Goal: Information Seeking & Learning: Learn about a topic

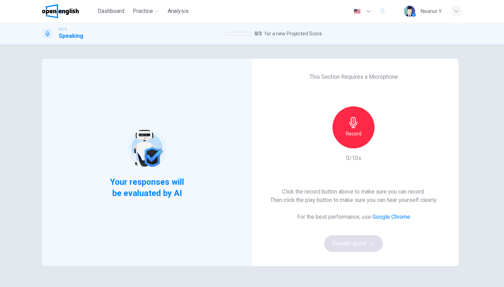
click at [352, 127] on icon "button" at bounding box center [353, 122] width 8 height 11
click at [354, 138] on div "Stop" at bounding box center [353, 127] width 42 height 42
click at [352, 233] on div "Click the record button above to make sure you can record. Then click the play …" at bounding box center [353, 219] width 167 height 64
click at [352, 235] on button "Sounds good!" at bounding box center [353, 243] width 59 height 17
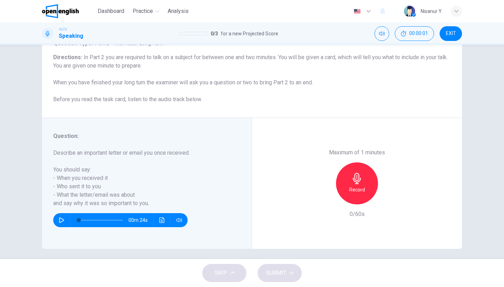
scroll to position [55, 0]
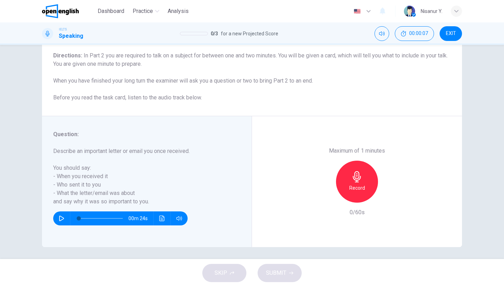
click at [351, 171] on icon "button" at bounding box center [356, 176] width 11 height 11
click at [326, 194] on icon "button" at bounding box center [324, 197] width 6 height 6
click at [357, 171] on icon "button" at bounding box center [356, 176] width 8 height 11
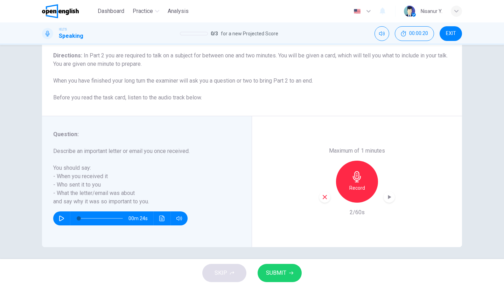
click at [322, 194] on icon "button" at bounding box center [324, 197] width 6 height 6
click at [361, 184] on h6 "Record" at bounding box center [357, 188] width 16 height 8
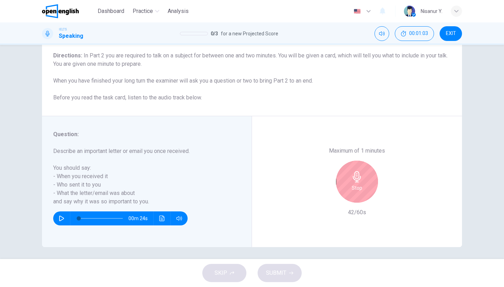
click at [361, 167] on div "Stop" at bounding box center [357, 181] width 42 height 42
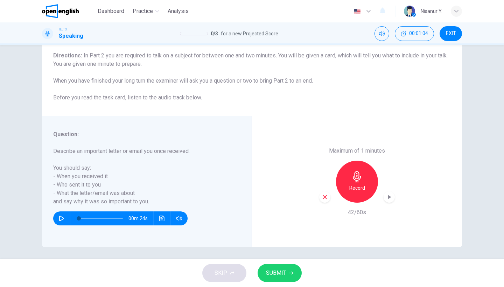
click at [283, 281] on button "SUBMIT" at bounding box center [279, 273] width 44 height 18
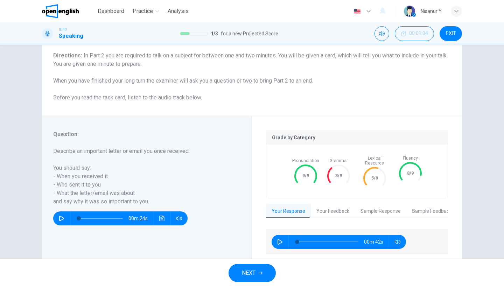
click at [242, 272] on span "NEXT" at bounding box center [249, 273] width 14 height 10
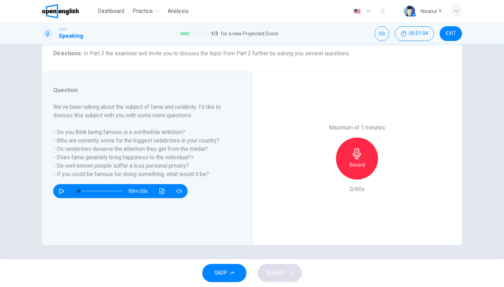
scroll to position [0, 0]
click at [347, 137] on div "Record" at bounding box center [357, 158] width 42 height 42
click at [347, 137] on div "Stop" at bounding box center [357, 158] width 42 height 42
click at [322, 168] on div "button" at bounding box center [324, 173] width 11 height 11
click at [357, 137] on div "Record" at bounding box center [357, 158] width 42 height 42
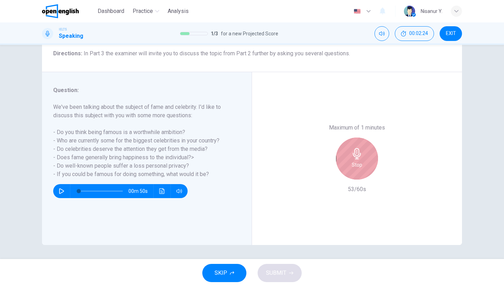
click at [356, 148] on icon "button" at bounding box center [356, 153] width 8 height 11
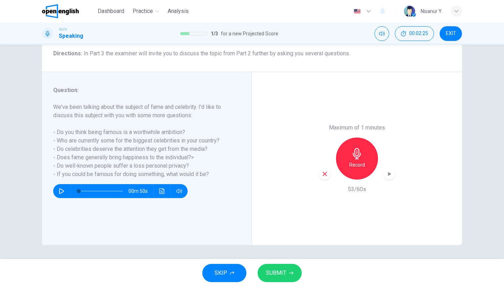
click at [285, 270] on button "SUBMIT" at bounding box center [279, 273] width 44 height 18
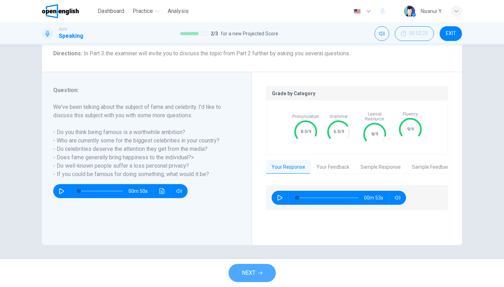
click at [256, 271] on button "NEXT" at bounding box center [251, 273] width 47 height 18
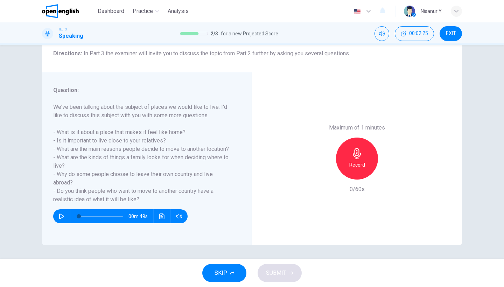
scroll to position [58, 0]
click at [358, 137] on div "Record" at bounding box center [357, 158] width 42 height 42
click at [358, 137] on div "Stop" at bounding box center [357, 158] width 42 height 42
click at [322, 171] on icon "button" at bounding box center [324, 174] width 6 height 6
click at [371, 137] on div "Record" at bounding box center [357, 158] width 42 height 42
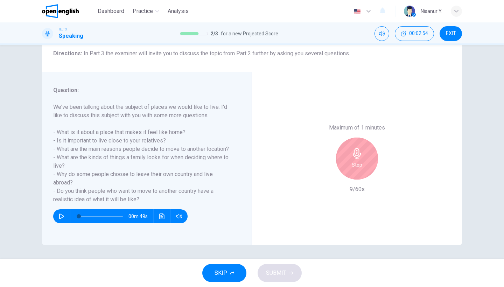
click at [351, 148] on icon "button" at bounding box center [356, 153] width 11 height 11
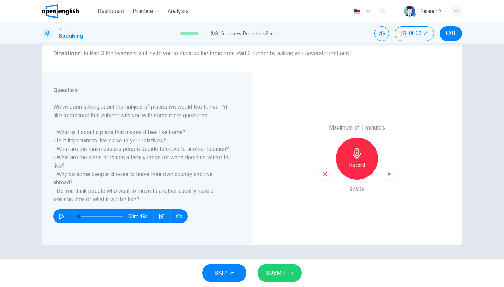
click at [322, 172] on icon "button" at bounding box center [324, 174] width 4 height 4
click at [359, 148] on icon "button" at bounding box center [356, 153] width 11 height 11
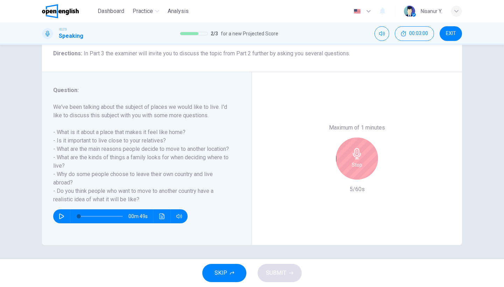
click at [359, 148] on icon "button" at bounding box center [356, 153] width 11 height 11
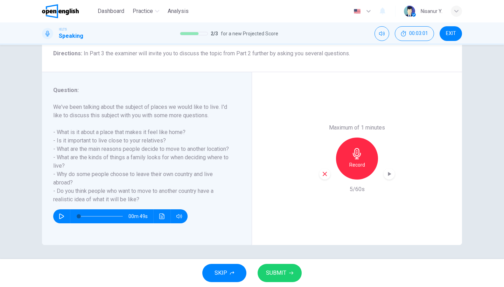
click at [328, 168] on div "button" at bounding box center [324, 173] width 11 height 11
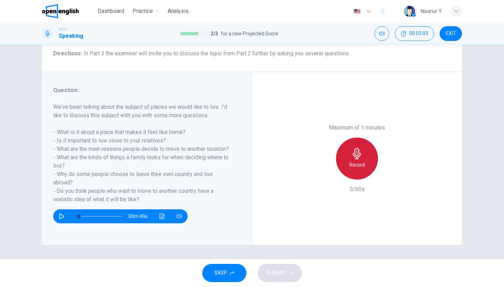
click at [352, 160] on h6 "Record" at bounding box center [357, 164] width 16 height 8
click at [352, 148] on icon "button" at bounding box center [356, 153] width 8 height 11
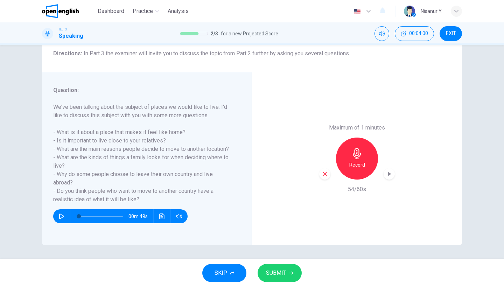
click at [270, 278] on button "SUBMIT" at bounding box center [279, 273] width 44 height 18
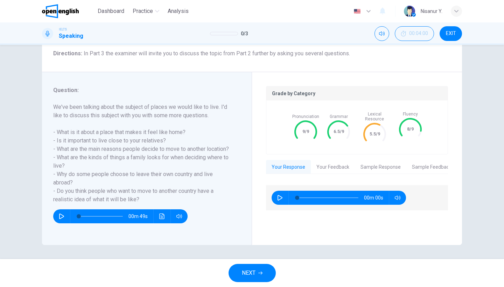
scroll to position [0, 0]
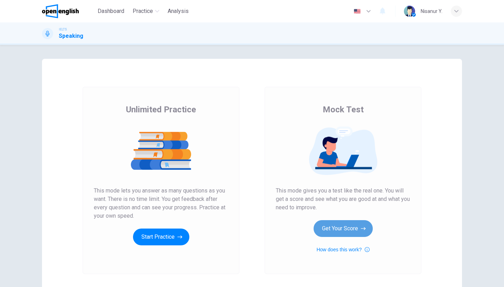
click at [326, 231] on button "Get Your Score" at bounding box center [342, 228] width 59 height 17
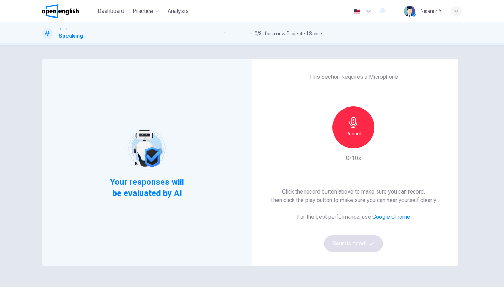
click at [352, 135] on h6 "Record" at bounding box center [353, 133] width 16 height 8
click at [351, 135] on h6 "Stop" at bounding box center [353, 133] width 10 height 8
click at [342, 244] on button "Sounds good!" at bounding box center [353, 243] width 59 height 17
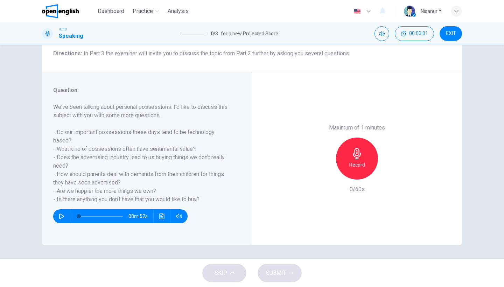
scroll to position [57, 0]
click at [351, 160] on h6 "Record" at bounding box center [357, 164] width 16 height 8
click at [351, 160] on h6 "Stop" at bounding box center [356, 164] width 10 height 8
click at [322, 171] on icon "button" at bounding box center [324, 174] width 6 height 6
click at [364, 137] on div "Record" at bounding box center [357, 158] width 42 height 42
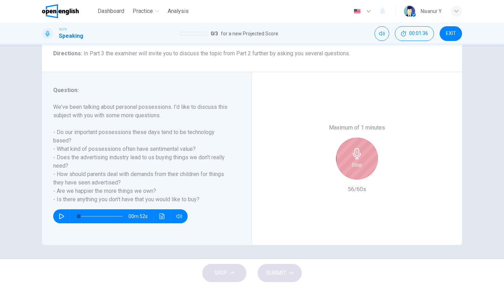
click at [360, 148] on icon "button" at bounding box center [356, 153] width 11 height 11
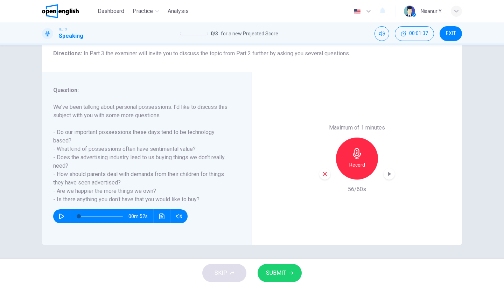
click at [287, 268] on button "SUBMIT" at bounding box center [279, 273] width 44 height 18
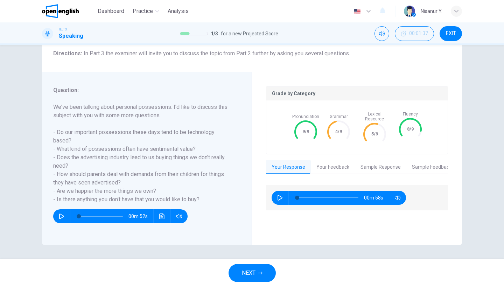
click at [249, 278] on button "NEXT" at bounding box center [251, 273] width 47 height 18
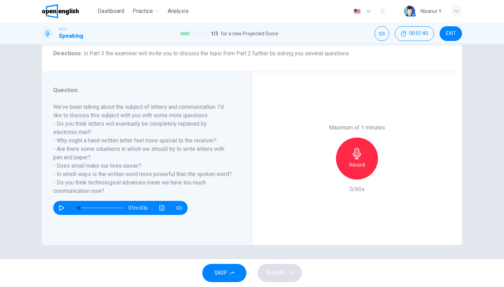
click at [358, 148] on icon "button" at bounding box center [356, 153] width 11 height 11
click at [324, 172] on icon "button" at bounding box center [324, 174] width 4 height 4
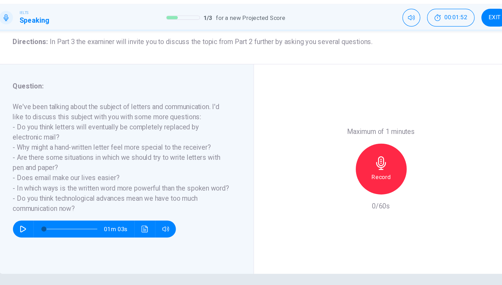
click at [335, 137] on div "Record" at bounding box center [356, 158] width 42 height 42
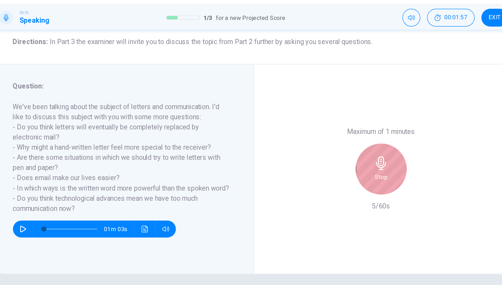
click at [335, 137] on div "Stop" at bounding box center [356, 158] width 42 height 42
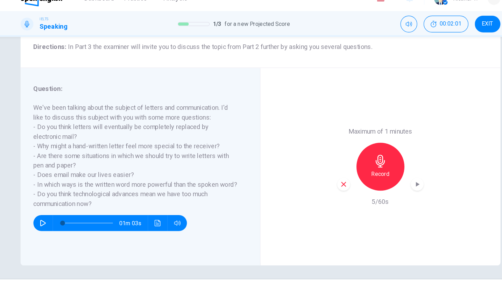
click at [318, 137] on div "Record" at bounding box center [356, 158] width 76 height 42
click at [318, 168] on div "button" at bounding box center [323, 173] width 11 height 11
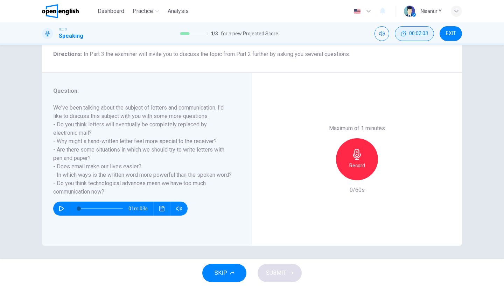
click at [410, 35] on span "00:02:03" at bounding box center [418, 34] width 19 height 6
click at [426, 34] on icon "Show" at bounding box center [426, 34] width 5 height 6
click at [447, 33] on span "EXIT" at bounding box center [450, 34] width 10 height 6
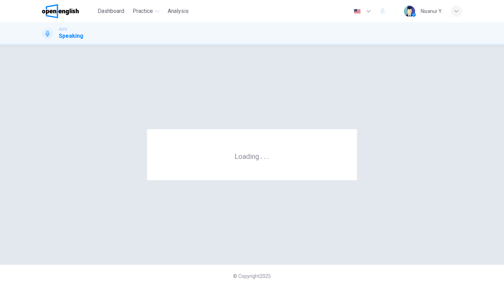
scroll to position [0, 0]
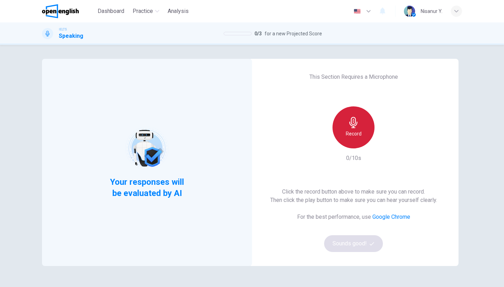
click at [347, 129] on div "Record" at bounding box center [353, 127] width 42 height 42
click at [347, 129] on div "Stop" at bounding box center [353, 127] width 42 height 42
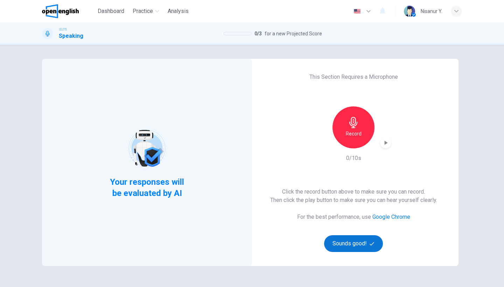
click at [355, 243] on button "Sounds good!" at bounding box center [353, 243] width 59 height 17
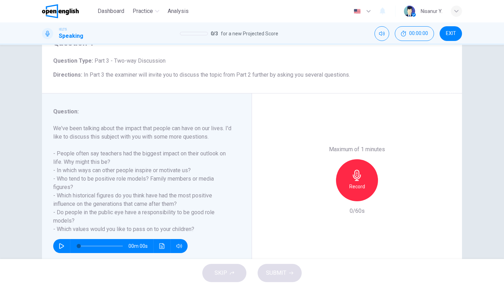
scroll to position [58, 0]
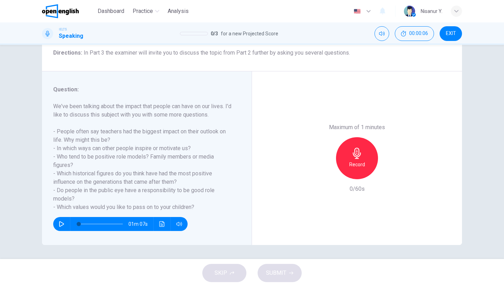
click at [358, 137] on div "Record" at bounding box center [357, 158] width 42 height 42
click at [367, 137] on div "Stop" at bounding box center [357, 158] width 42 height 42
click at [324, 170] on icon "button" at bounding box center [324, 173] width 6 height 6
click at [352, 148] on icon "button" at bounding box center [356, 153] width 11 height 11
click at [352, 148] on icon "button" at bounding box center [356, 153] width 8 height 11
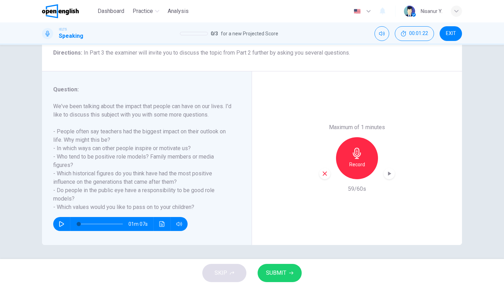
click at [274, 260] on div "SKIP SUBMIT" at bounding box center [252, 273] width 504 height 28
click at [273, 272] on span "SUBMIT" at bounding box center [276, 273] width 20 height 10
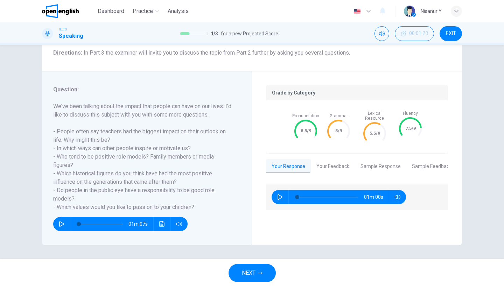
click at [258, 277] on button "NEXT" at bounding box center [251, 273] width 47 height 18
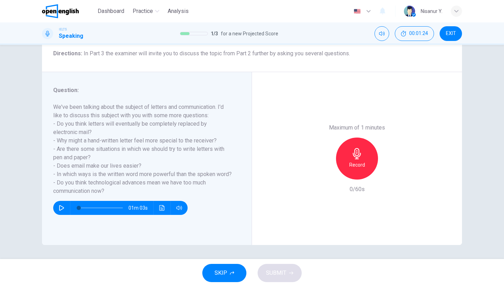
scroll to position [57, 0]
click at [361, 148] on icon "button" at bounding box center [356, 153] width 11 height 11
click at [322, 171] on icon "button" at bounding box center [324, 174] width 6 height 6
click at [362, 137] on div "Record" at bounding box center [357, 158] width 42 height 42
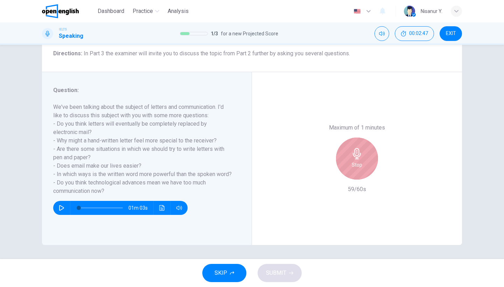
click at [349, 137] on div "Stop" at bounding box center [357, 158] width 42 height 42
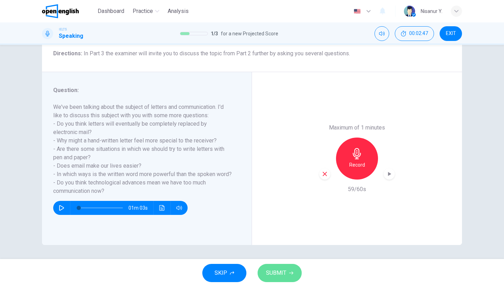
click at [278, 274] on span "SUBMIT" at bounding box center [276, 273] width 20 height 10
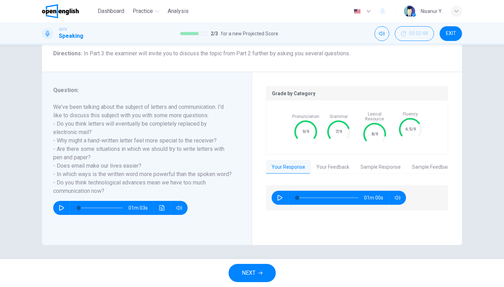
click at [257, 269] on button "NEXT" at bounding box center [251, 273] width 47 height 18
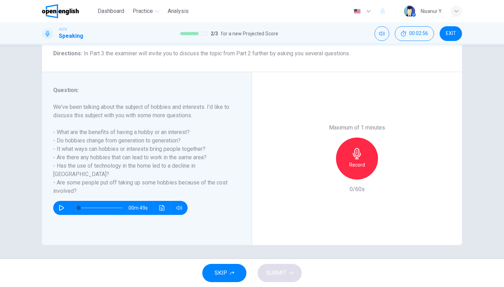
click at [361, 148] on icon "button" at bounding box center [356, 153] width 11 height 11
click at [273, 268] on span "SUBMIT" at bounding box center [276, 273] width 20 height 10
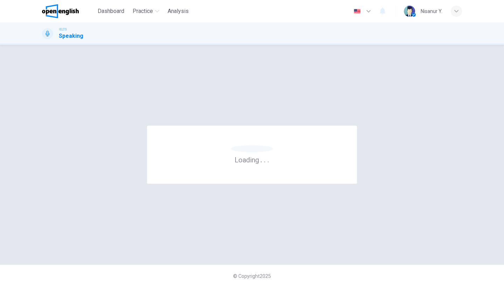
scroll to position [0, 0]
